Goal: Check status

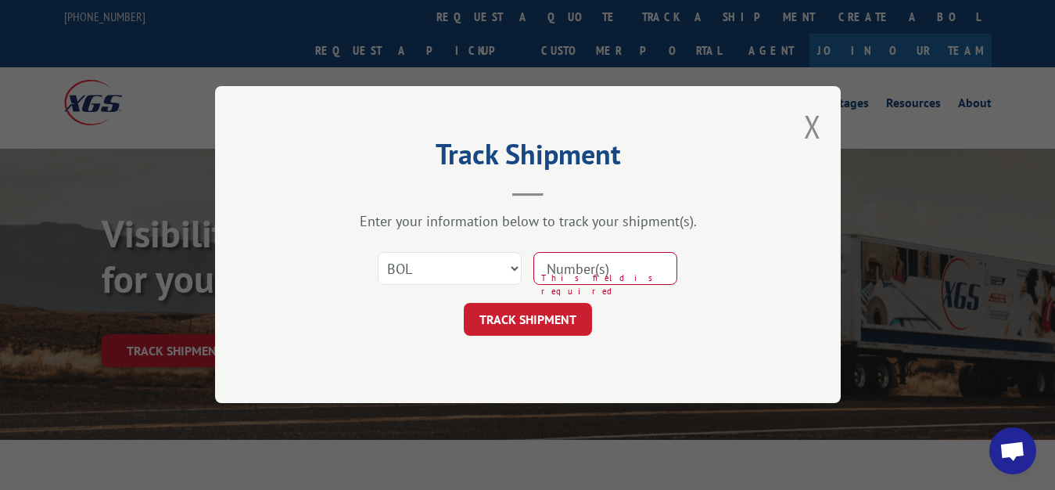
select select "bol"
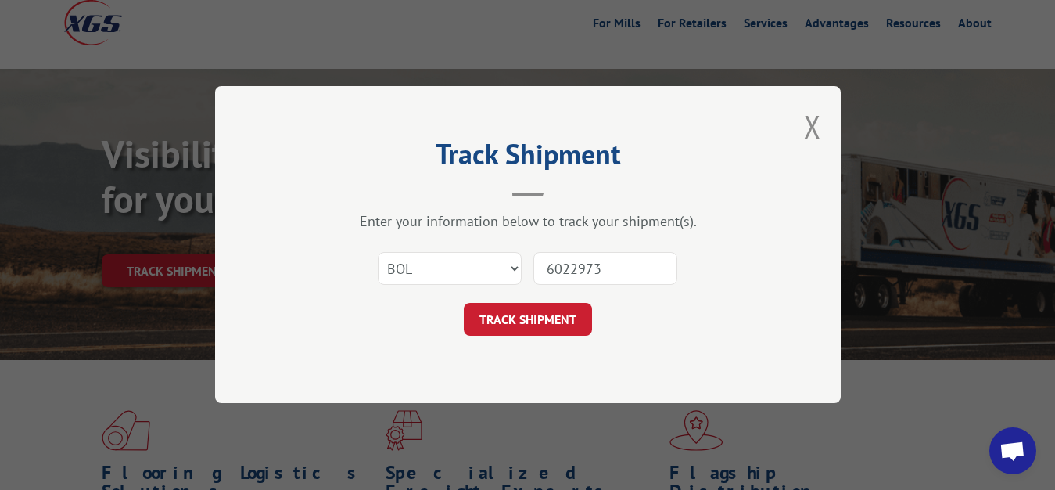
type input "6022973"
click button "TRACK SHIPMENT" at bounding box center [528, 319] width 128 height 33
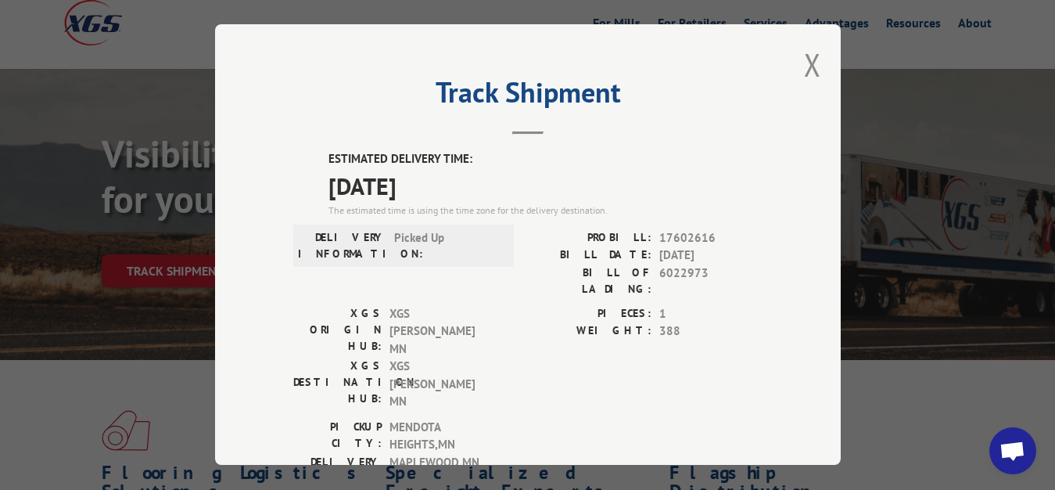
drag, startPoint x: 798, startPoint y: 60, endPoint x: 772, endPoint y: 84, distance: 34.9
click at [772, 84] on div "Track Shipment ESTIMATED DELIVERY TIME: [DATE] The estimated time is using the …" at bounding box center [528, 244] width 626 height 440
click at [804, 59] on button "Close modal" at bounding box center [812, 64] width 17 height 41
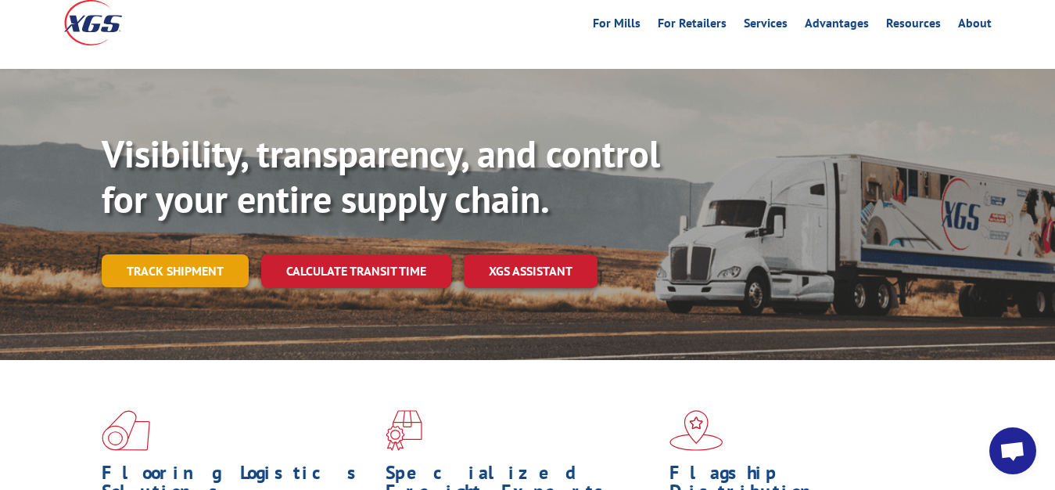
click at [158, 254] on link "Track shipment" at bounding box center [175, 270] width 147 height 33
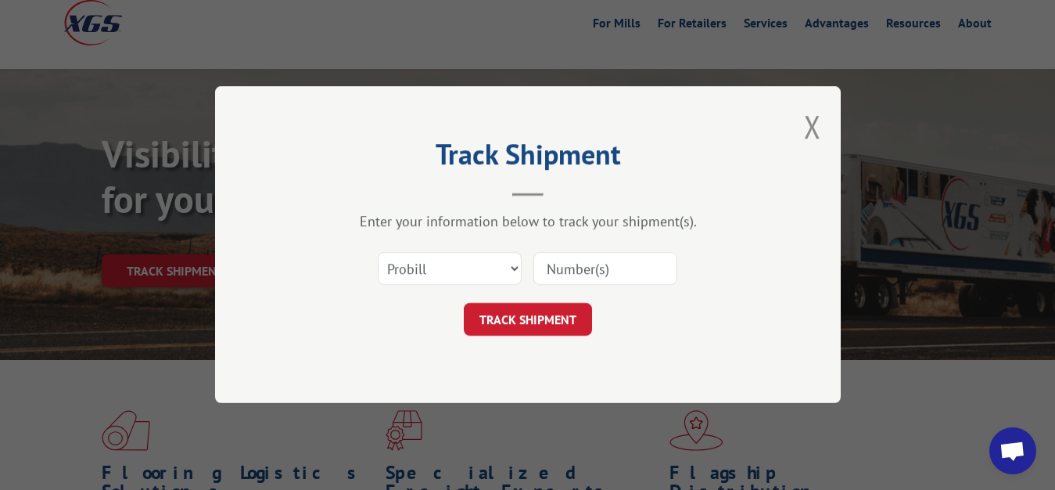
scroll to position [0, 0]
click at [378, 253] on select "Select category... Probill BOL PO" at bounding box center [450, 269] width 144 height 33
select select "bol"
click option "BOL" at bounding box center [0, 0] width 0 height 0
click at [558, 274] on input at bounding box center [605, 269] width 144 height 33
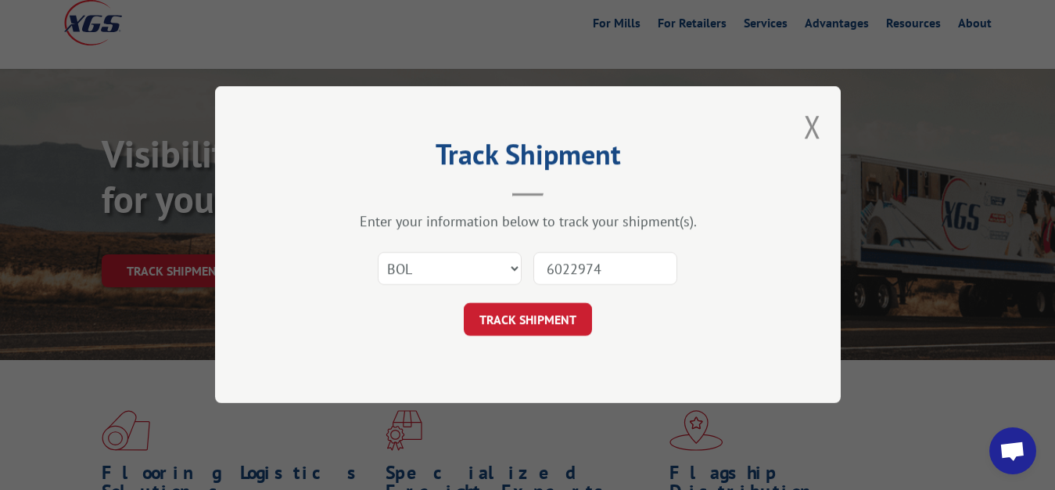
type input "6022974"
click button "TRACK SHIPMENT" at bounding box center [528, 319] width 128 height 33
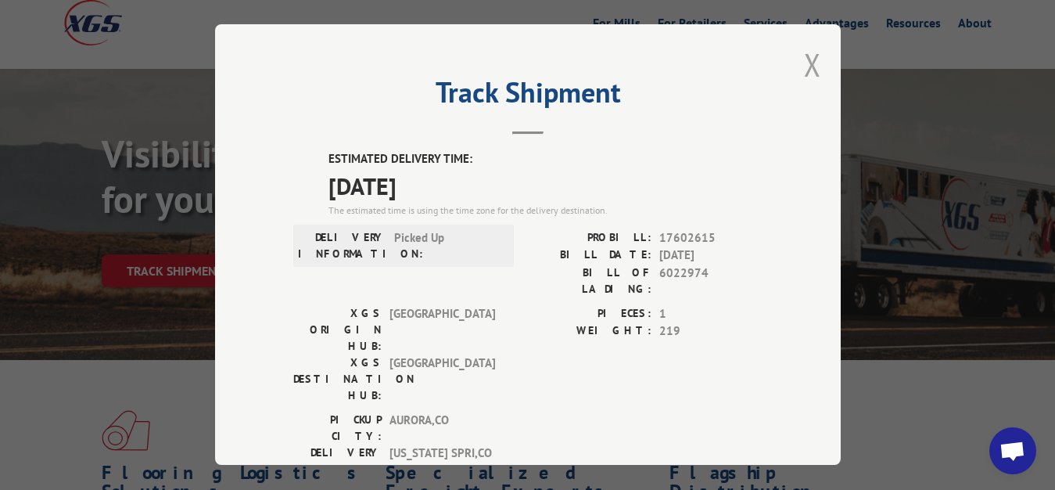
click at [804, 57] on button "Close modal" at bounding box center [812, 64] width 17 height 41
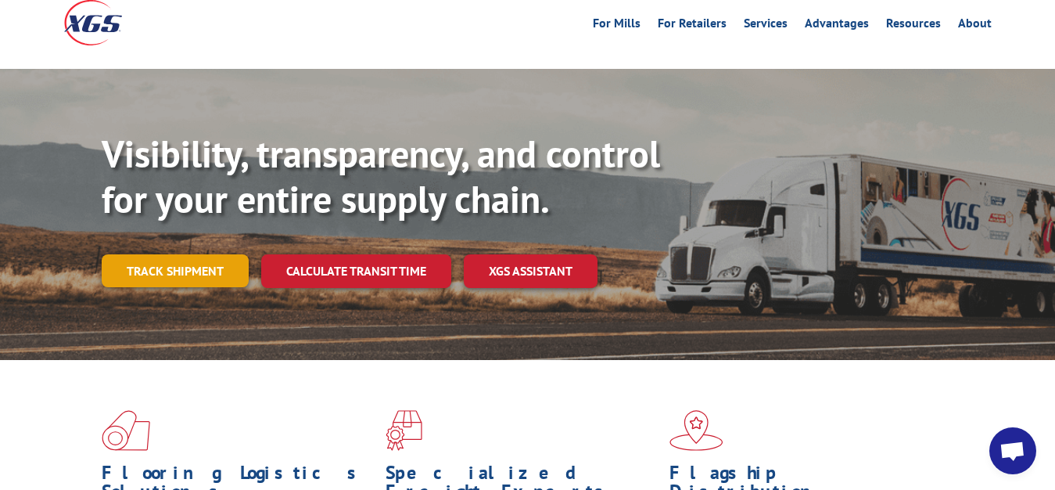
click at [163, 254] on link "Track shipment" at bounding box center [175, 270] width 147 height 33
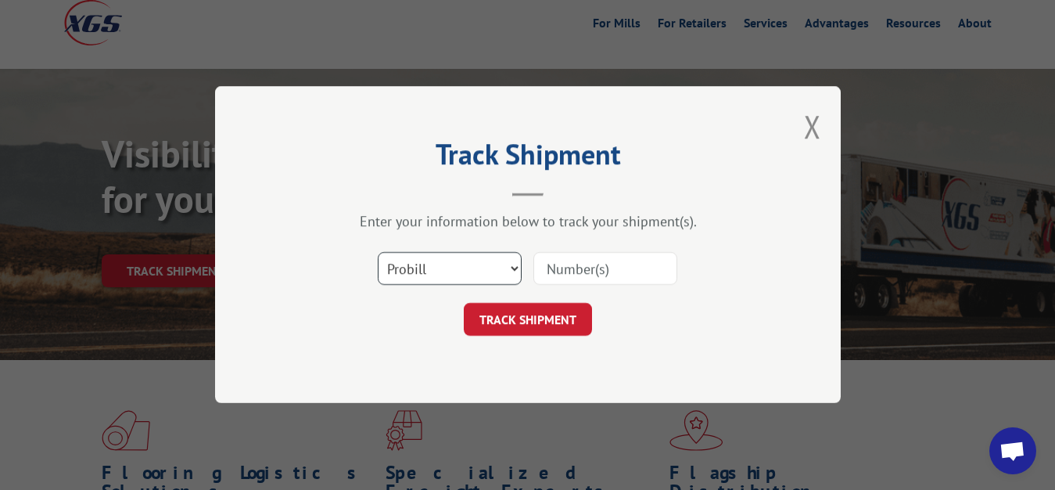
click at [378, 253] on select "Select category... Probill BOL PO" at bounding box center [450, 269] width 144 height 33
select select "bol"
click option "BOL" at bounding box center [0, 0] width 0 height 0
click at [558, 274] on input at bounding box center [605, 269] width 144 height 33
